Goal: Information Seeking & Learning: Learn about a topic

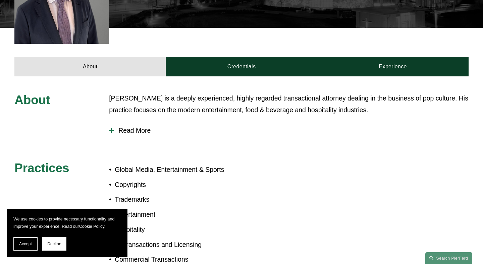
scroll to position [275, 0]
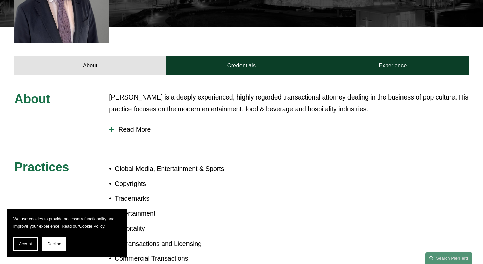
click at [118, 126] on span "Read More" at bounding box center [291, 130] width 355 height 8
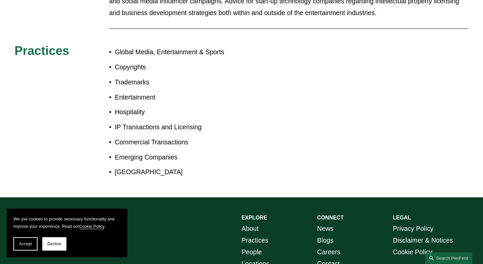
scroll to position [1032, 0]
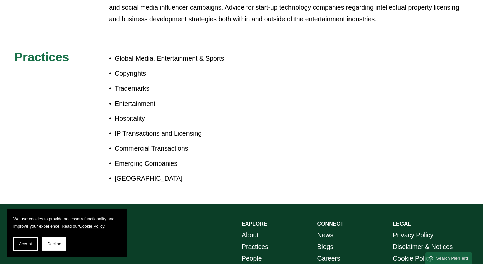
click at [134, 53] on p "Global Media, Entertainment & Sports" at bounding box center [178, 59] width 127 height 12
click at [138, 98] on p "Entertainment" at bounding box center [178, 104] width 127 height 12
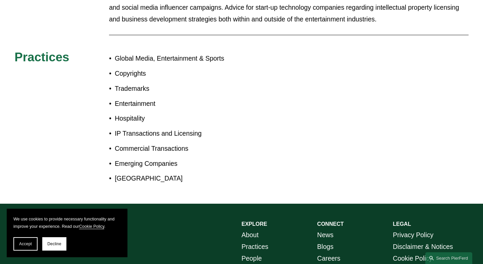
click at [138, 98] on p "Entertainment" at bounding box center [178, 104] width 127 height 12
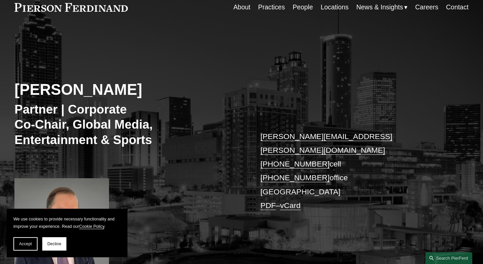
scroll to position [0, 0]
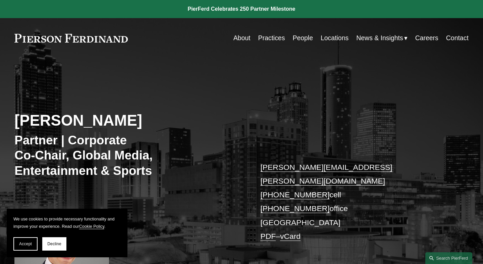
click at [104, 141] on h3 "Partner | Corporate Co-Chair, Global Media, Entertainment & Sports" at bounding box center [118, 156] width 208 height 46
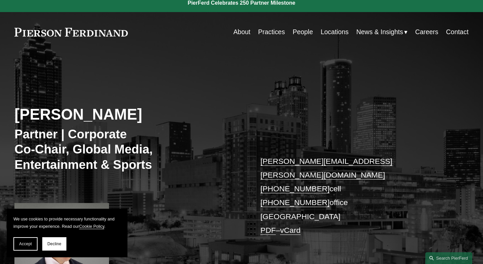
click at [268, 33] on link "Practices" at bounding box center [271, 31] width 27 height 13
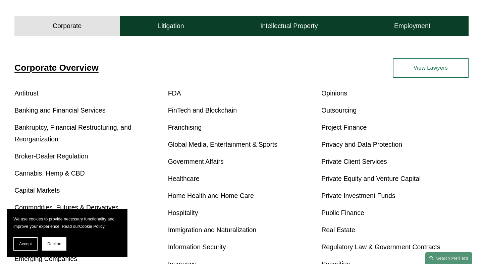
scroll to position [205, 0]
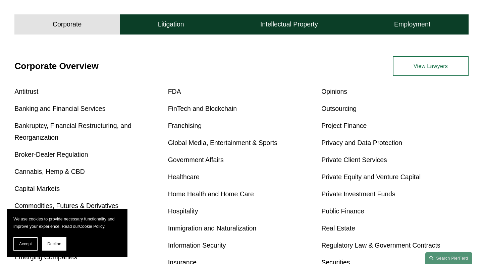
click at [219, 142] on link "Global Media, Entertainment & Sports" at bounding box center [222, 142] width 109 height 7
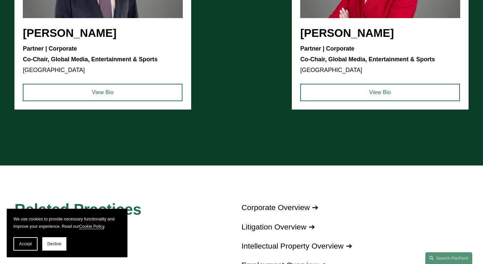
scroll to position [731, 0]
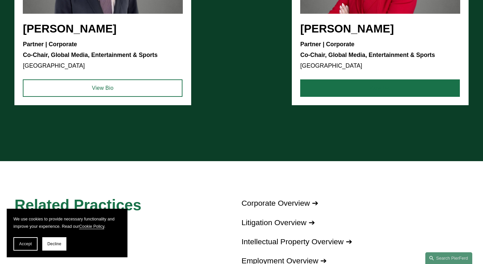
click at [330, 87] on link "View Bio" at bounding box center [380, 87] width 160 height 17
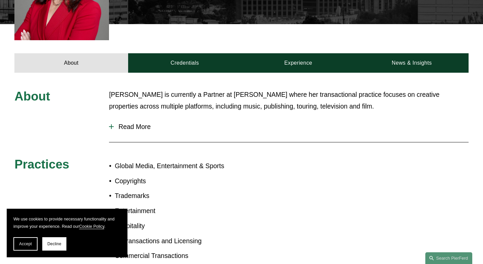
scroll to position [280, 0]
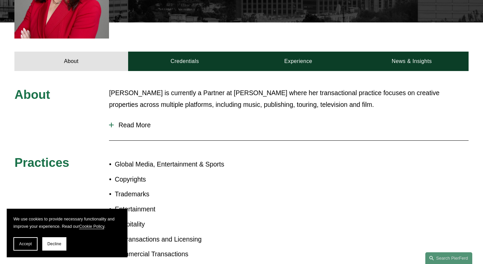
click at [132, 121] on span "Read More" at bounding box center [291, 125] width 355 height 8
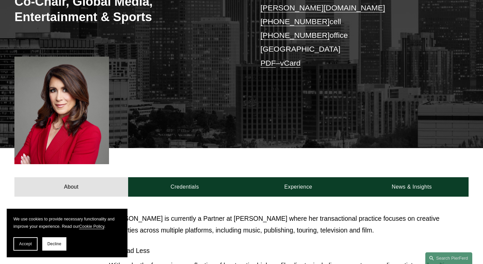
scroll to position [0, 0]
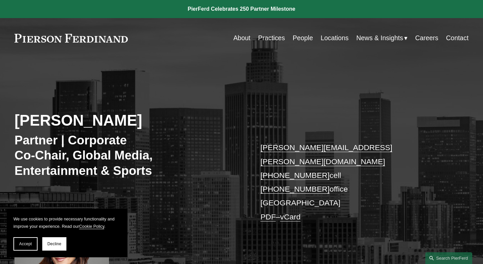
click at [263, 41] on link "Practices" at bounding box center [271, 38] width 27 height 13
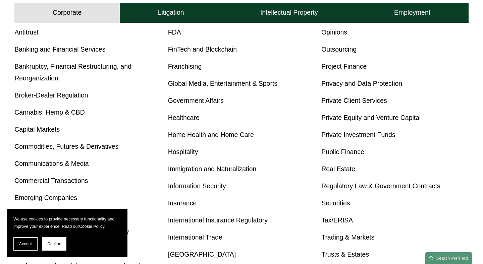
scroll to position [270, 0]
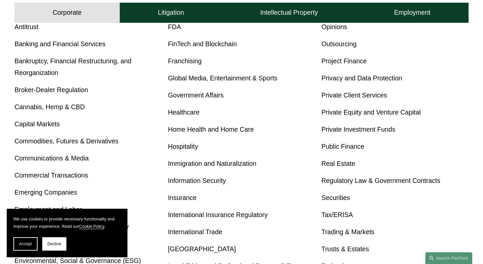
click at [189, 77] on link "Global Media, Entertainment & Sports" at bounding box center [222, 77] width 109 height 7
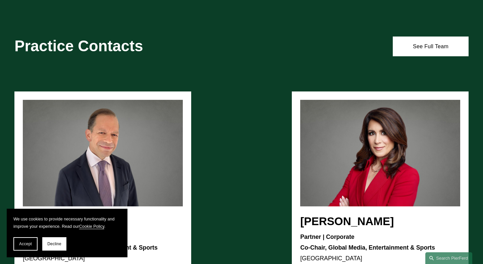
scroll to position [535, 0]
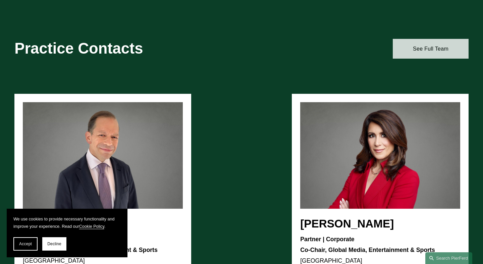
click at [442, 51] on link "See Full Team" at bounding box center [431, 48] width 76 height 19
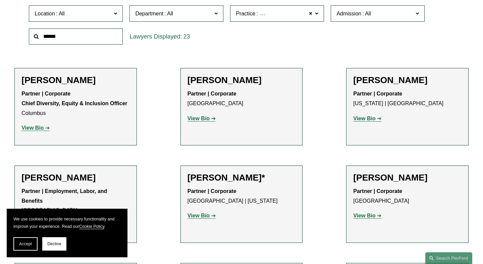
scroll to position [224, 0]
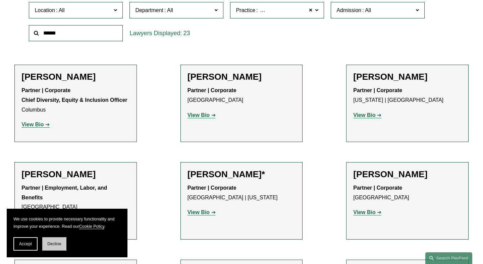
click at [57, 242] on span "Decline" at bounding box center [54, 244] width 14 height 5
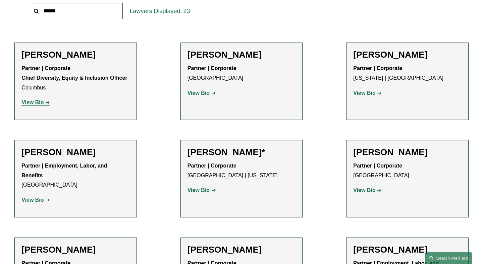
scroll to position [235, 0]
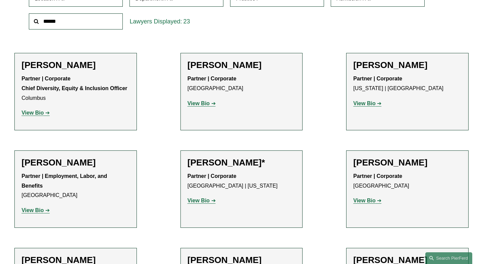
click at [195, 202] on strong "View Bio" at bounding box center [198, 201] width 22 height 6
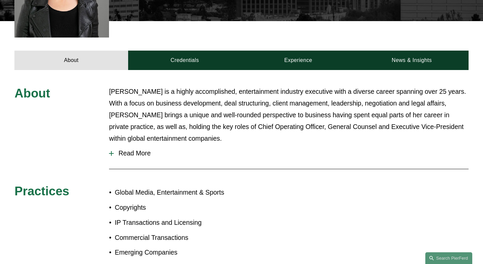
scroll to position [255, 0]
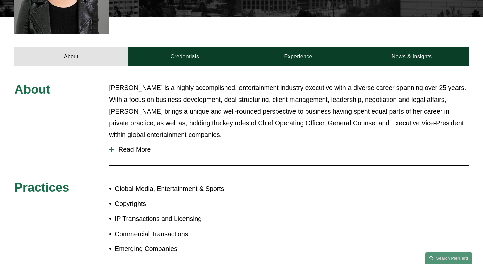
click at [139, 146] on span "Read More" at bounding box center [291, 150] width 355 height 8
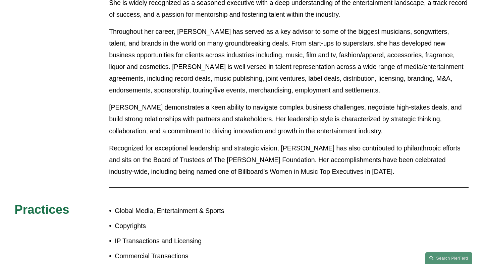
click at [139, 142] on p "Recognized for exceptional leadership and strategic vision, [PERSON_NAME] has a…" at bounding box center [288, 159] width 359 height 35
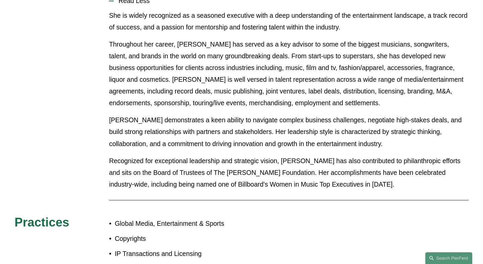
scroll to position [0, 0]
